Goal: Task Accomplishment & Management: Manage account settings

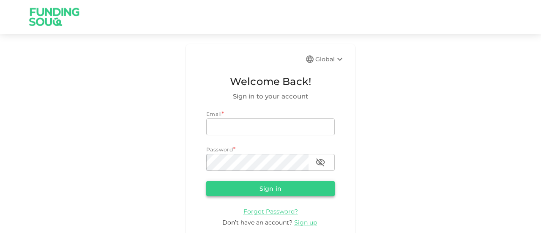
type input "[EMAIL_ADDRESS][DOMAIN_NAME]"
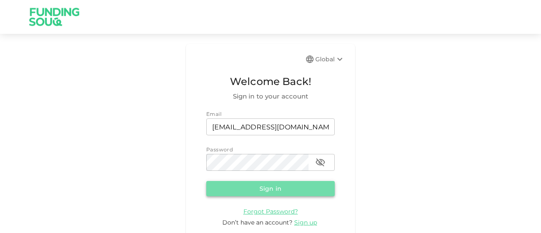
click at [252, 187] on button "Sign in" at bounding box center [270, 188] width 129 height 15
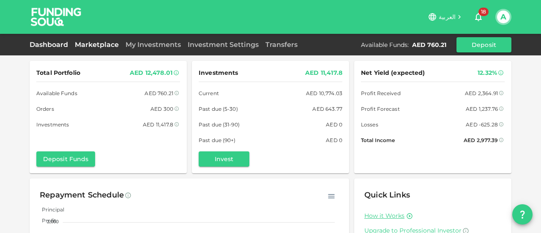
click at [97, 46] on link "Marketplace" at bounding box center [96, 45] width 51 height 8
